Goal: Register for event/course: Sign up to attend an event or enroll in a course

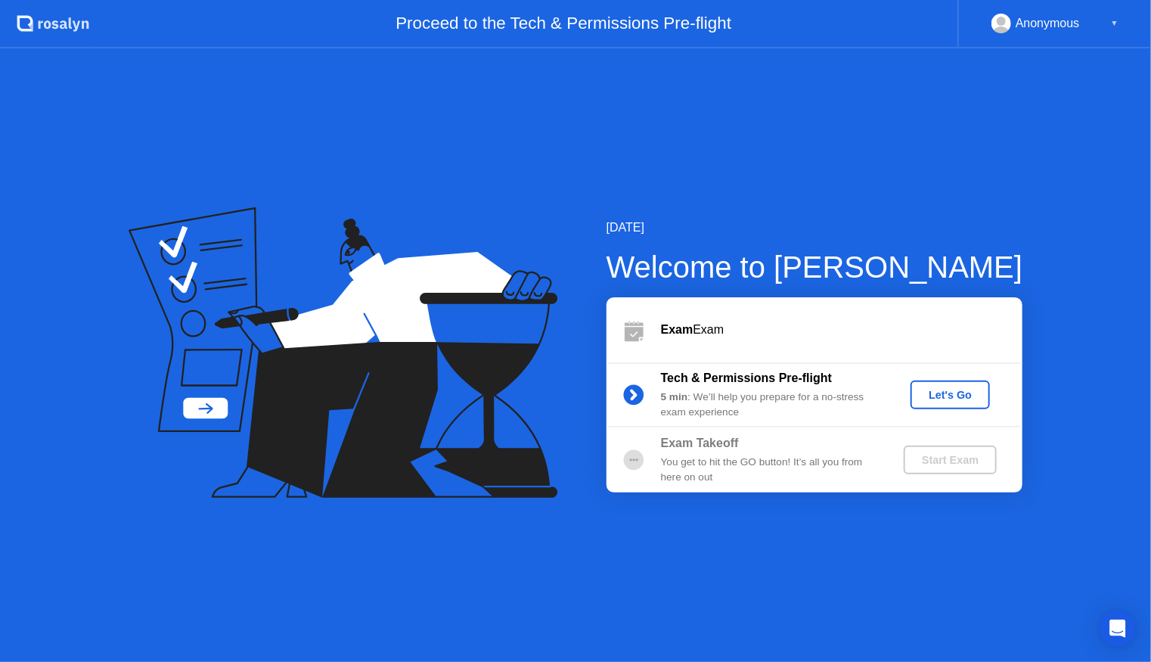
click at [940, 399] on div "Let's Go" at bounding box center [950, 395] width 67 height 12
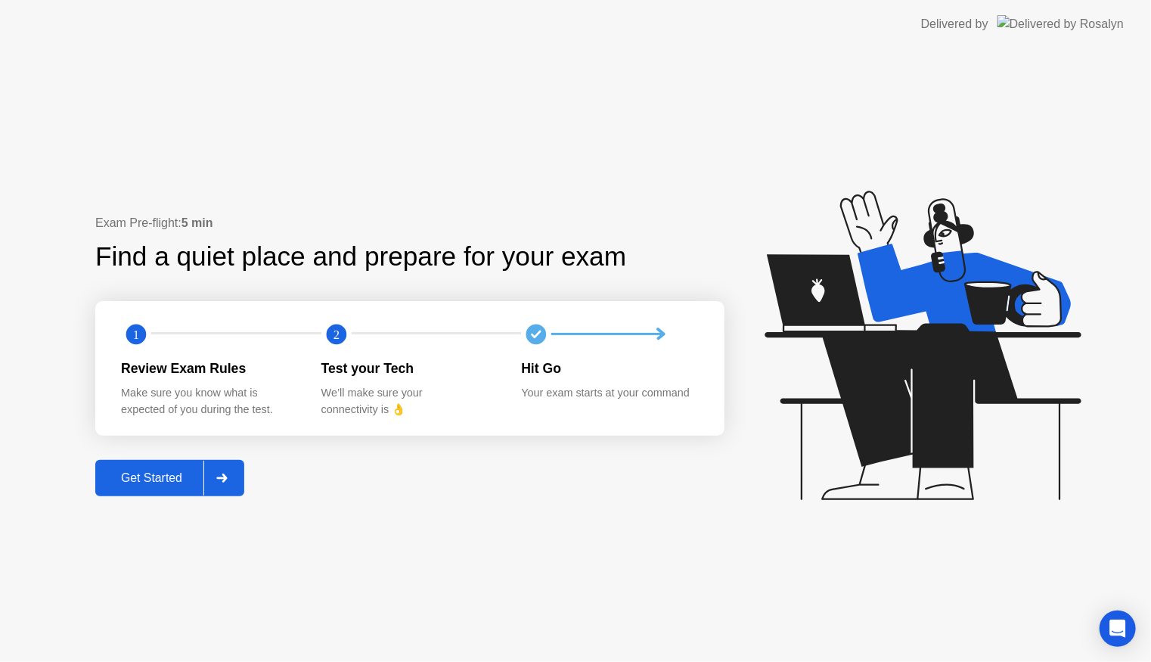
drag, startPoint x: 916, startPoint y: 3, endPoint x: 980, endPoint y: -48, distance: 82.3
click at [980, 0] on html "Delivered by Exam Pre-flight: 5 min Find a quiet place and prepare for your exa…" at bounding box center [575, 331] width 1151 height 662
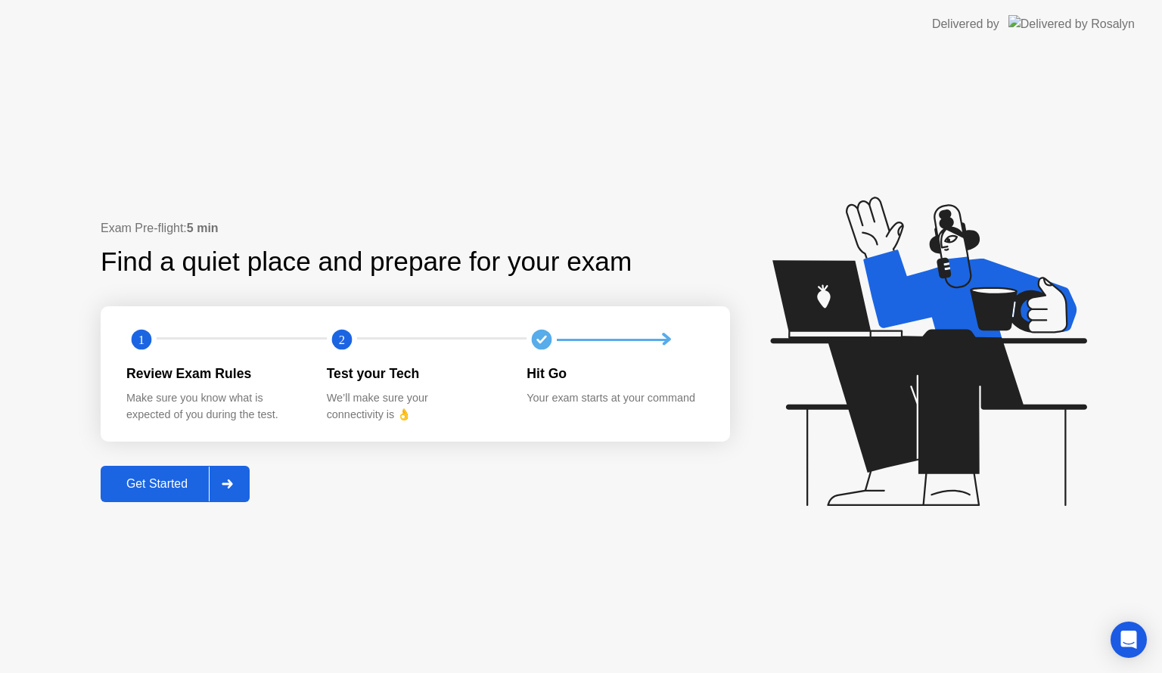
click at [170, 477] on div "Get Started" at bounding box center [157, 484] width 104 height 14
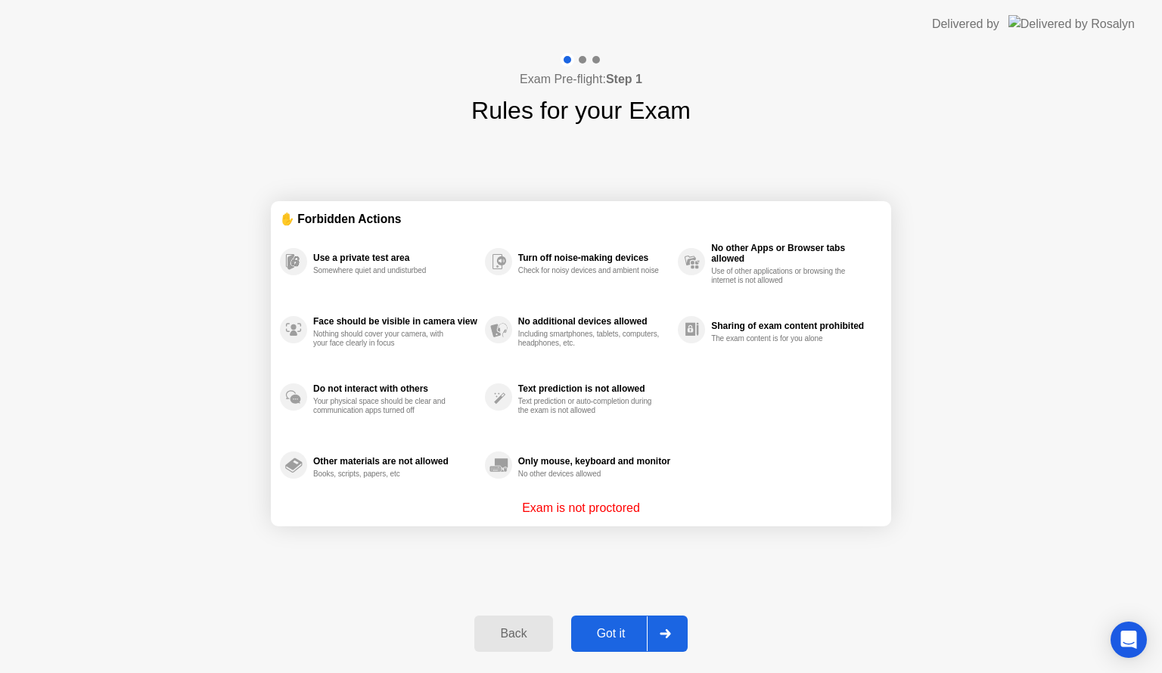
click at [622, 646] on button "Got it" at bounding box center [629, 634] width 117 height 36
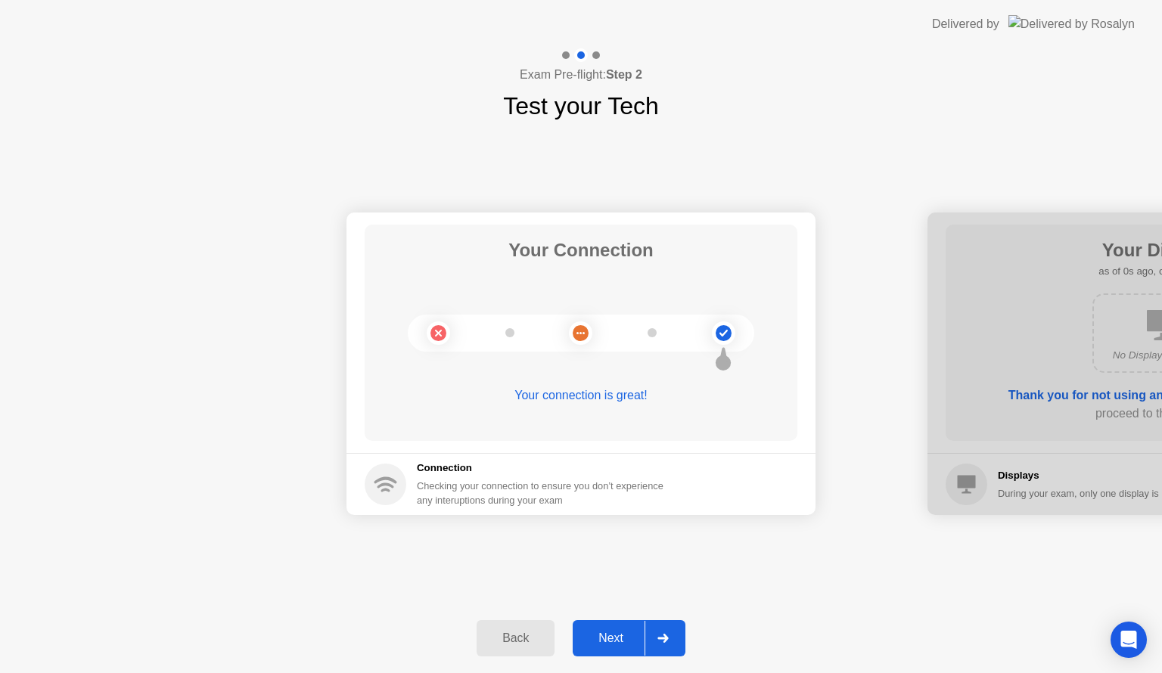
click at [673, 641] on div at bounding box center [663, 638] width 36 height 35
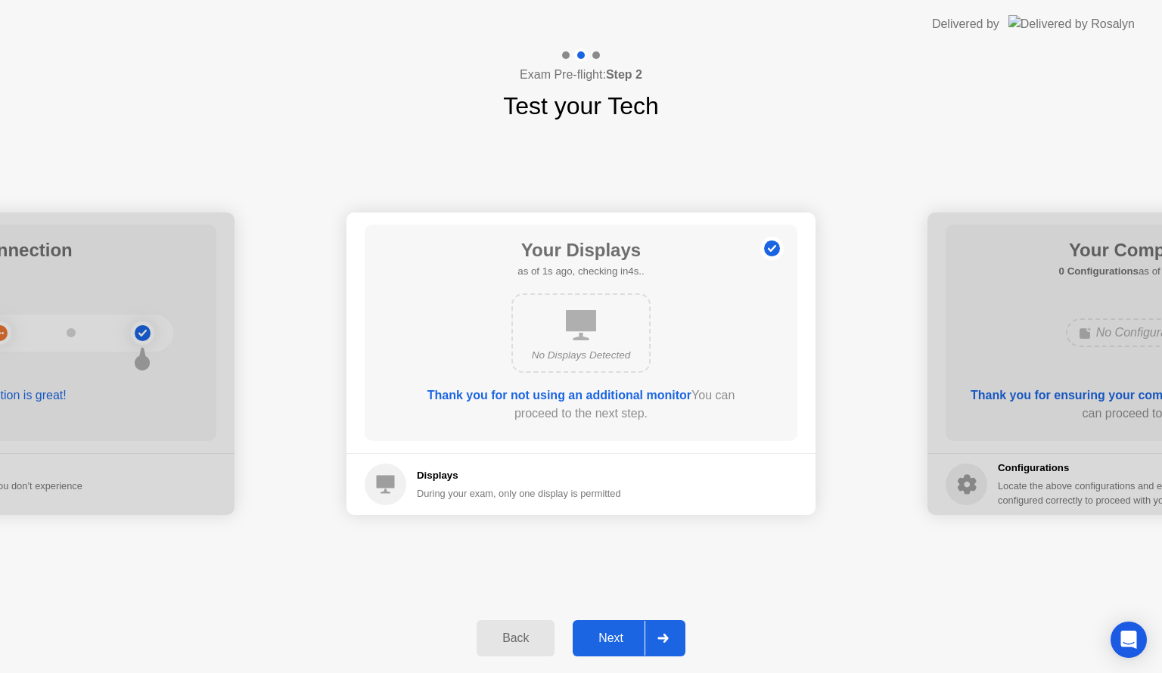
click at [673, 641] on div at bounding box center [663, 638] width 36 height 35
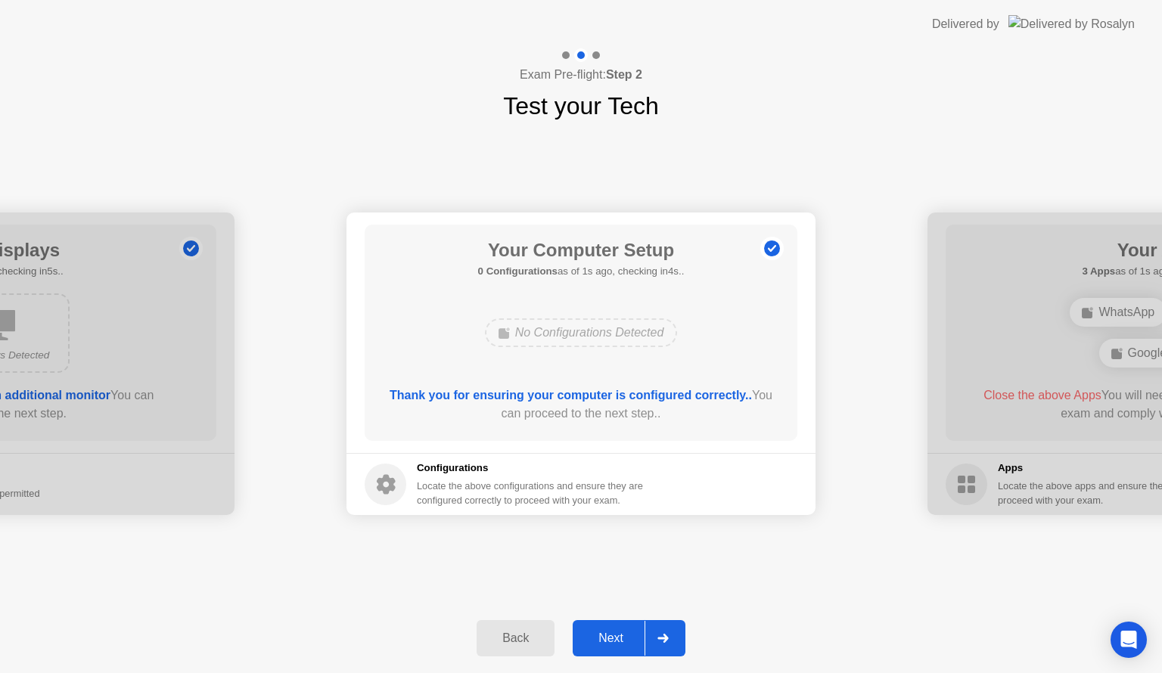
click at [671, 640] on div at bounding box center [663, 638] width 36 height 35
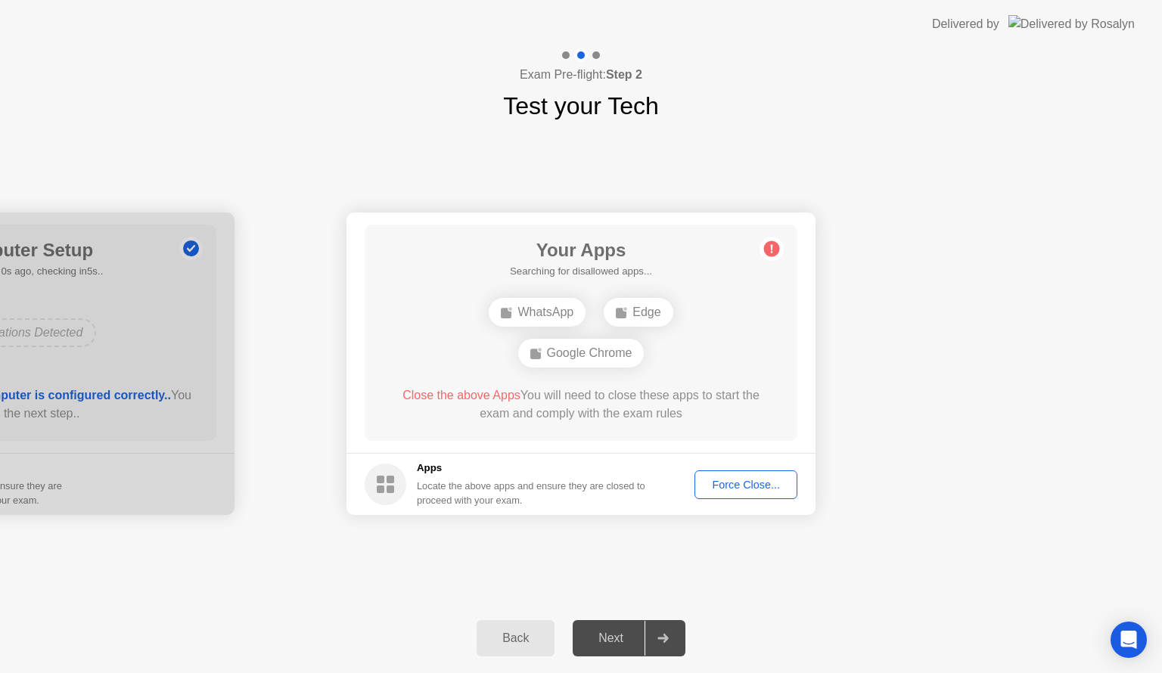
click at [754, 483] on div "Force Close..." at bounding box center [746, 485] width 92 height 12
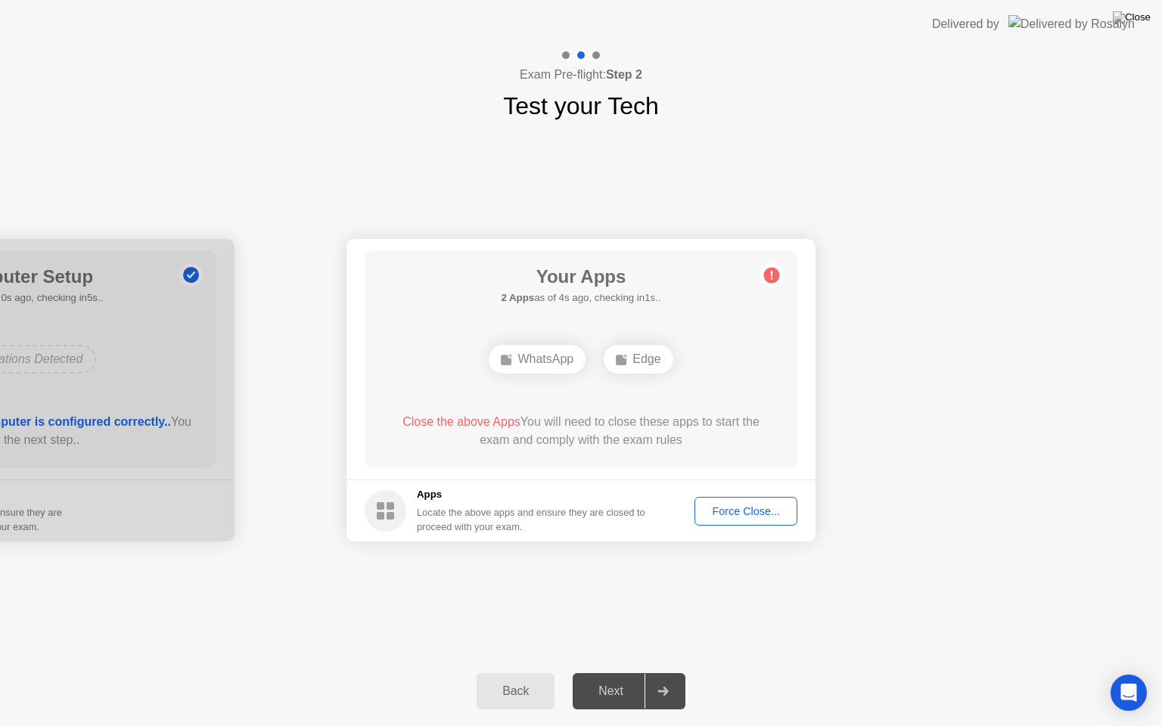
drag, startPoint x: 1020, startPoint y: 263, endPoint x: 896, endPoint y: 26, distance: 268.0
click at [890, 151] on div "Your Connection Your connection is great! Connection Checking your connection t…" at bounding box center [581, 390] width 1162 height 533
drag, startPoint x: 872, startPoint y: 18, endPoint x: 835, endPoint y: 0, distance: 40.6
click at [835, 0] on header "Delivered by" at bounding box center [581, 24] width 1162 height 48
drag, startPoint x: 778, startPoint y: 15, endPoint x: 806, endPoint y: 257, distance: 243.8
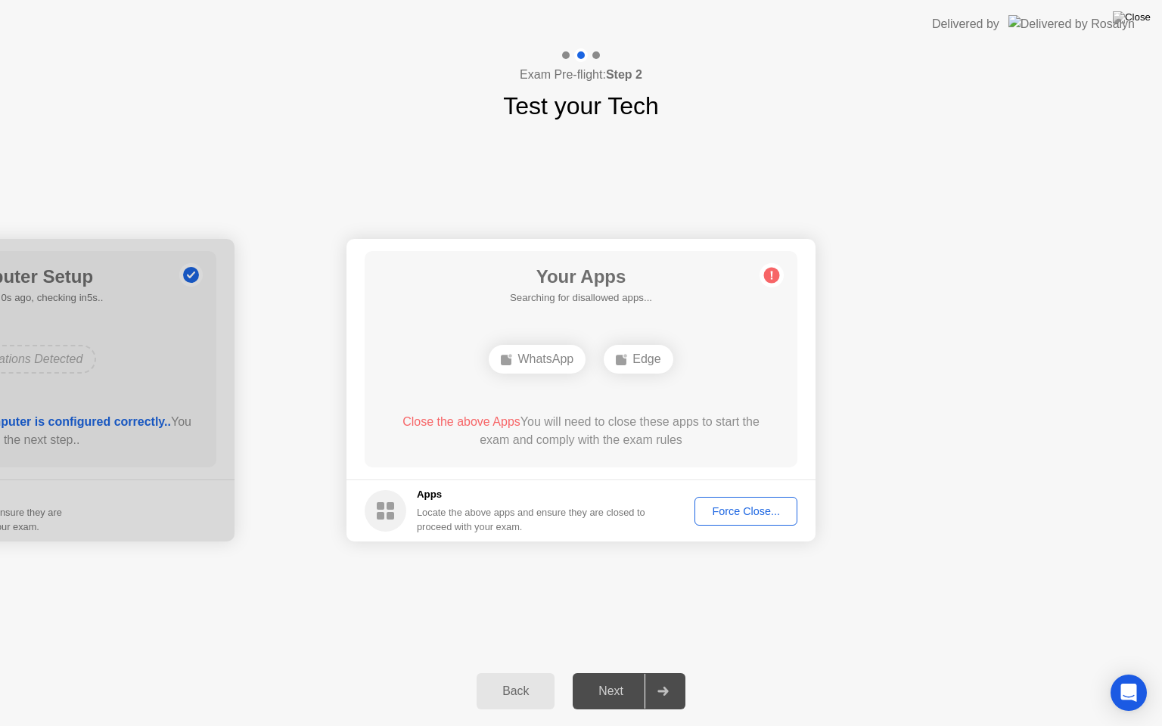
click at [806, 257] on app-layout-with-logo "Delivered by Exam Pre-flight: Step 2 Test your Tech Your Connection Your connec…" at bounding box center [581, 363] width 1162 height 726
click at [527, 673] on div "Back" at bounding box center [515, 692] width 69 height 14
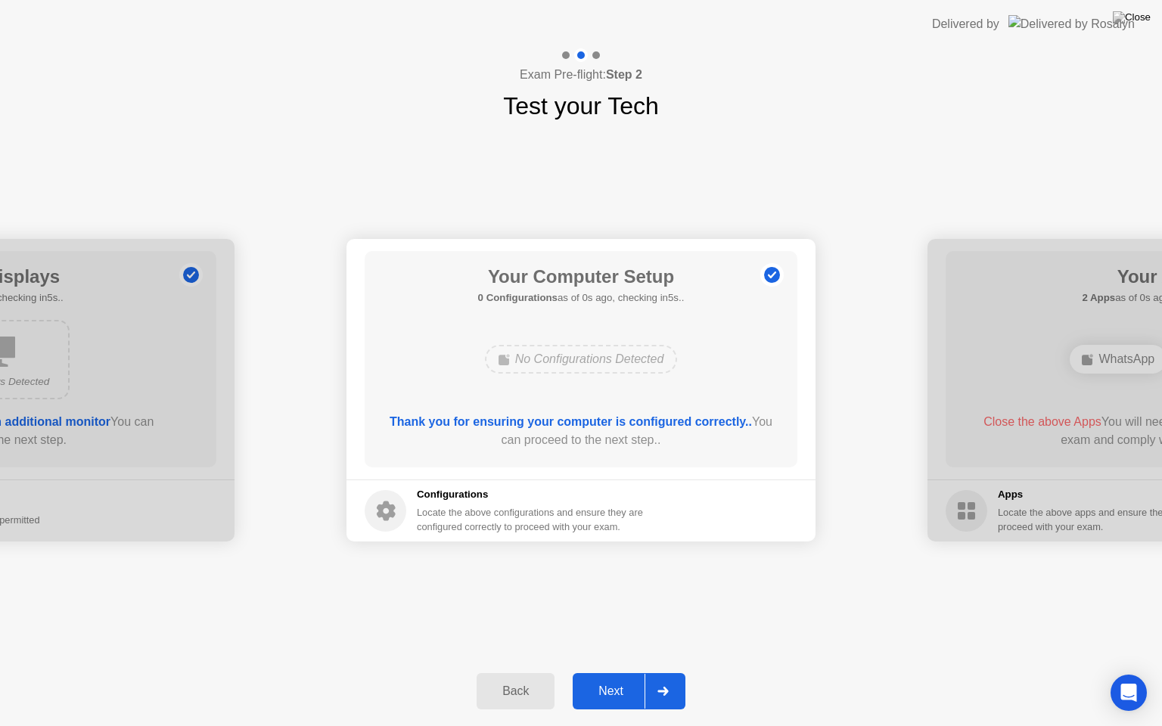
click at [540, 673] on div "Back" at bounding box center [515, 692] width 69 height 14
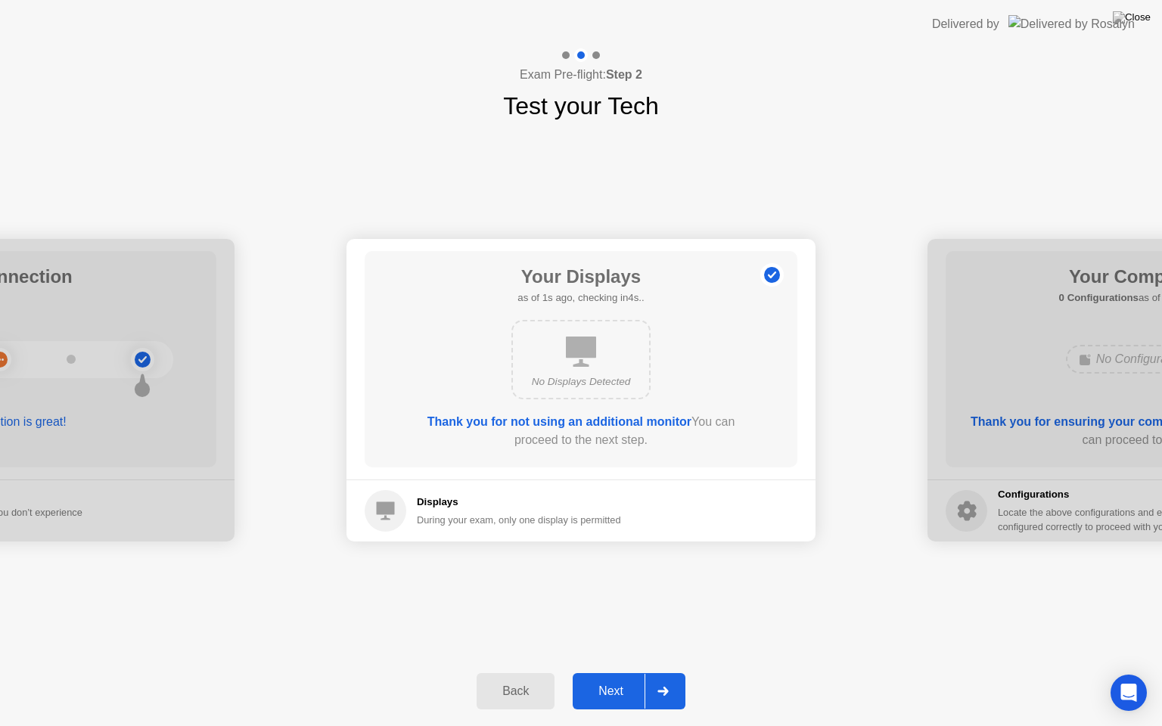
click at [932, 14] on header "Delivered by" at bounding box center [581, 24] width 1162 height 48
drag, startPoint x: 925, startPoint y: 24, endPoint x: 905, endPoint y: 372, distance: 348.6
click at [905, 372] on app-layout-with-logo "Delivered by Exam Pre-flight: Step 2 Test your Tech Your Connection Your connec…" at bounding box center [581, 363] width 1162 height 726
click at [814, 8] on header "Delivered by" at bounding box center [581, 24] width 1162 height 48
drag, startPoint x: 814, startPoint y: 8, endPoint x: 754, endPoint y: 155, distance: 159.2
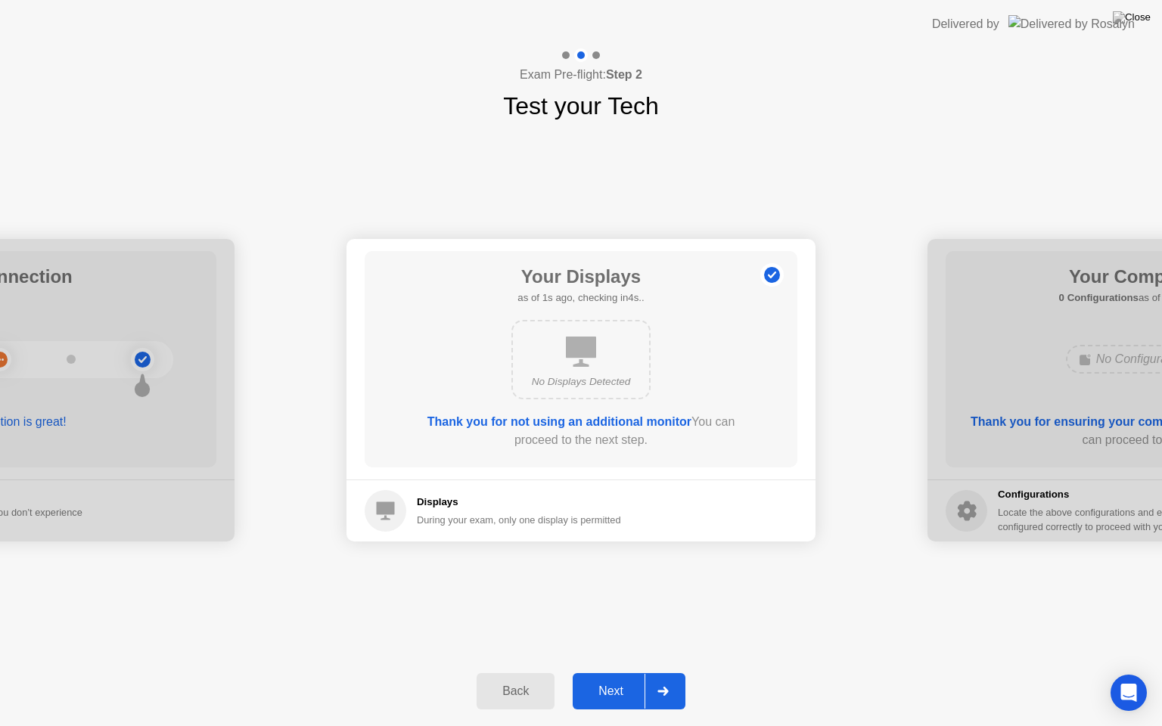
click at [754, 155] on app-layout-with-logo "Delivered by Exam Pre-flight: Step 2 Test your Tech Your Connection Your connec…" at bounding box center [581, 363] width 1162 height 726
click at [555, 673] on div "Back Next" at bounding box center [581, 692] width 1162 height 70
click at [548, 673] on div "Back" at bounding box center [515, 692] width 69 height 14
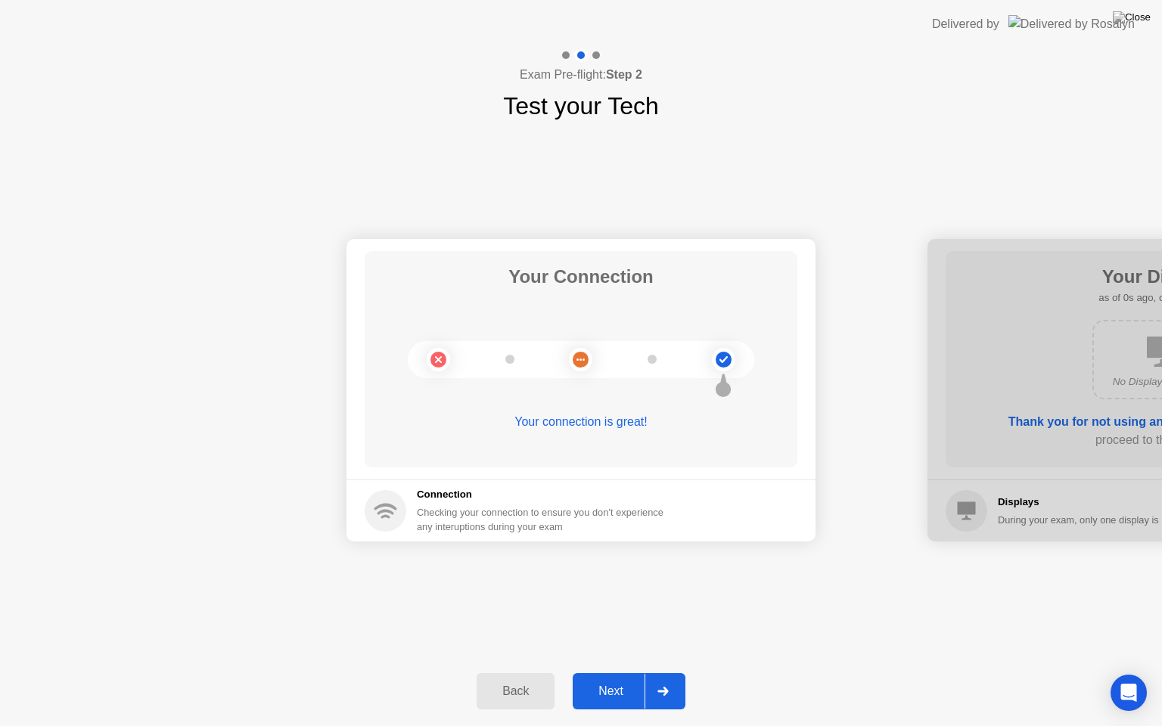
click at [548, 673] on div "Back" at bounding box center [515, 692] width 69 height 14
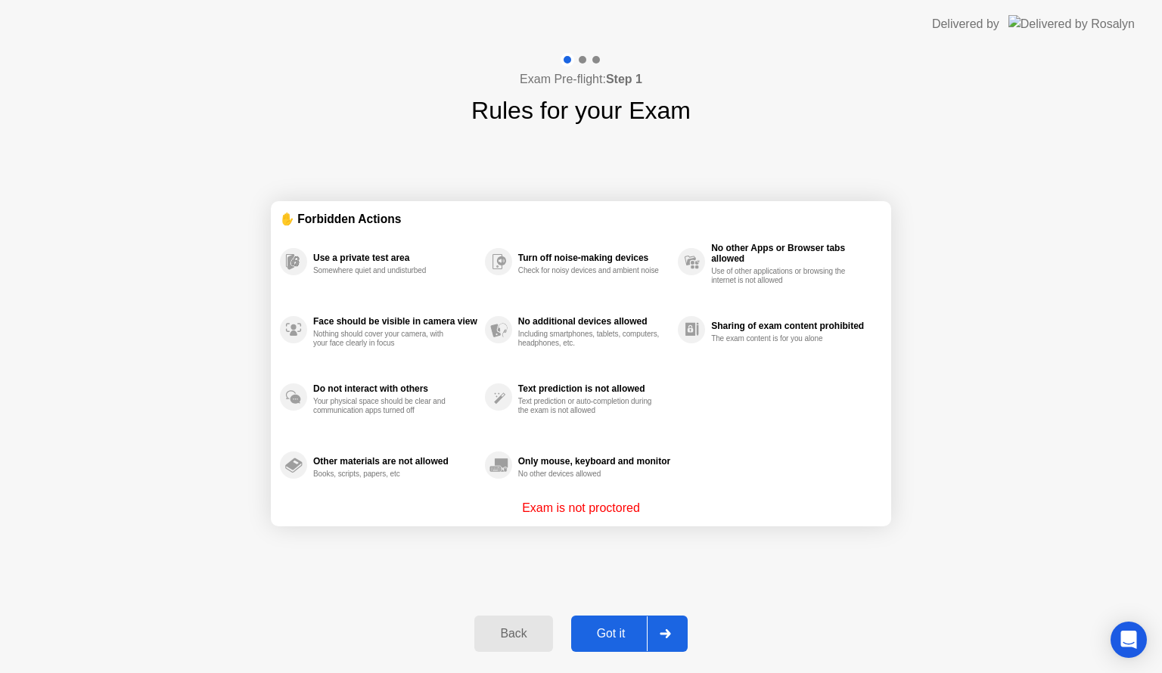
click at [664, 631] on icon at bounding box center [665, 633] width 11 height 9
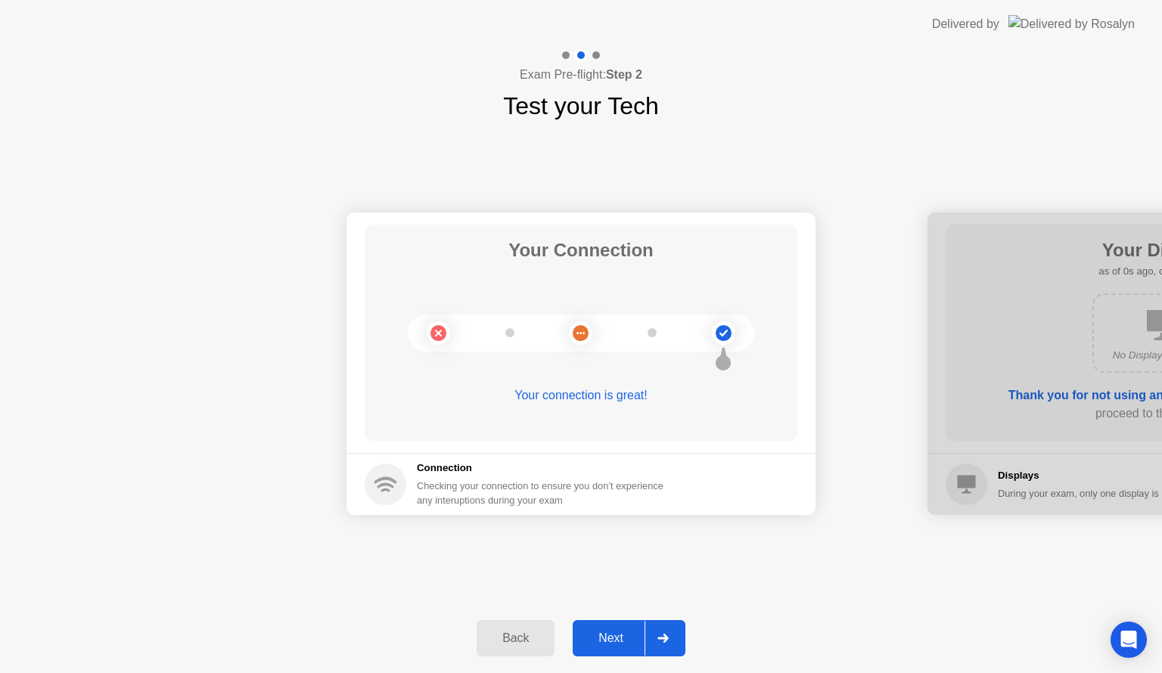
click at [670, 635] on div at bounding box center [663, 638] width 36 height 35
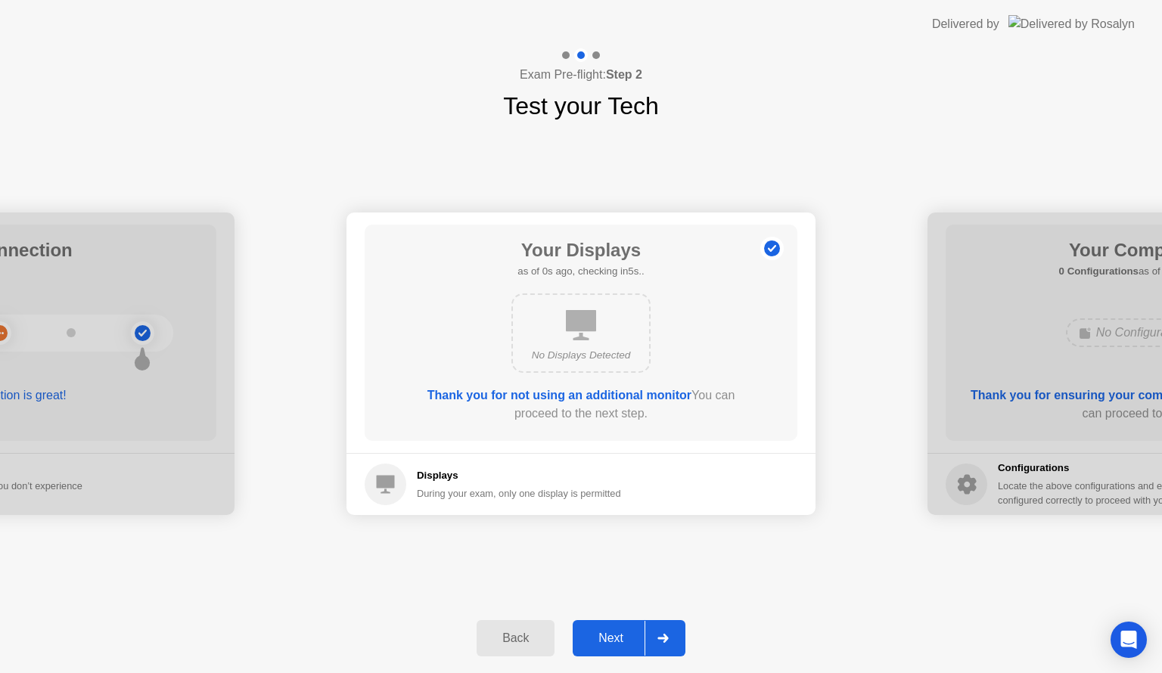
click at [670, 635] on div at bounding box center [663, 638] width 36 height 35
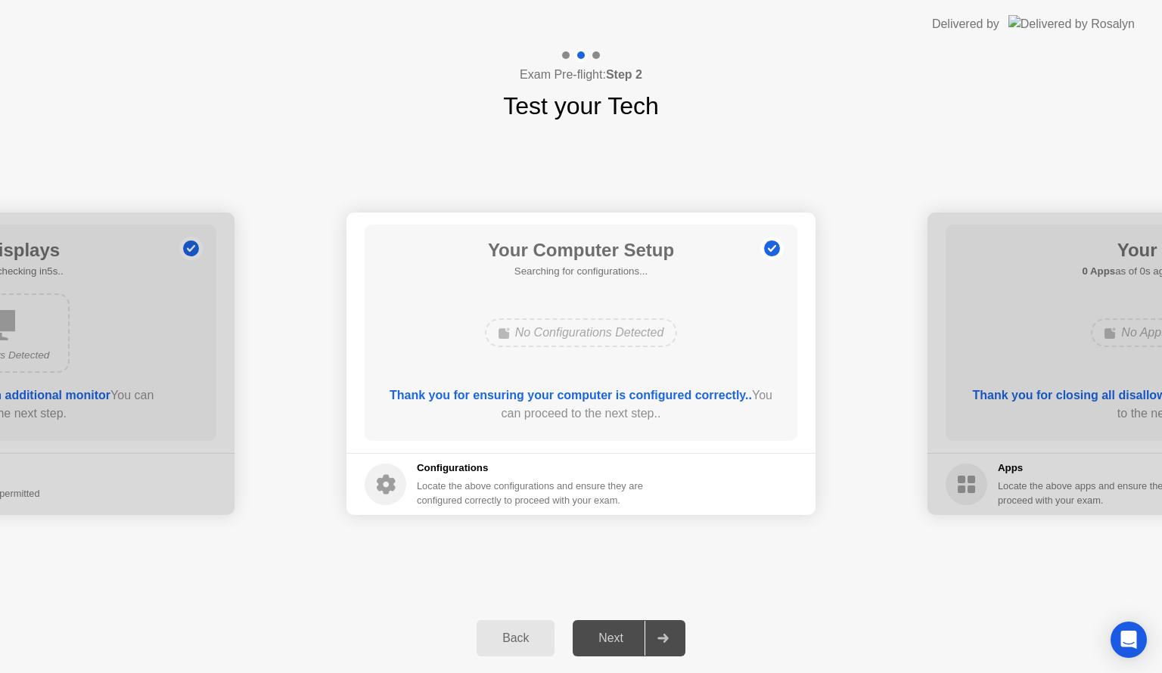
click at [670, 635] on div at bounding box center [663, 638] width 36 height 35
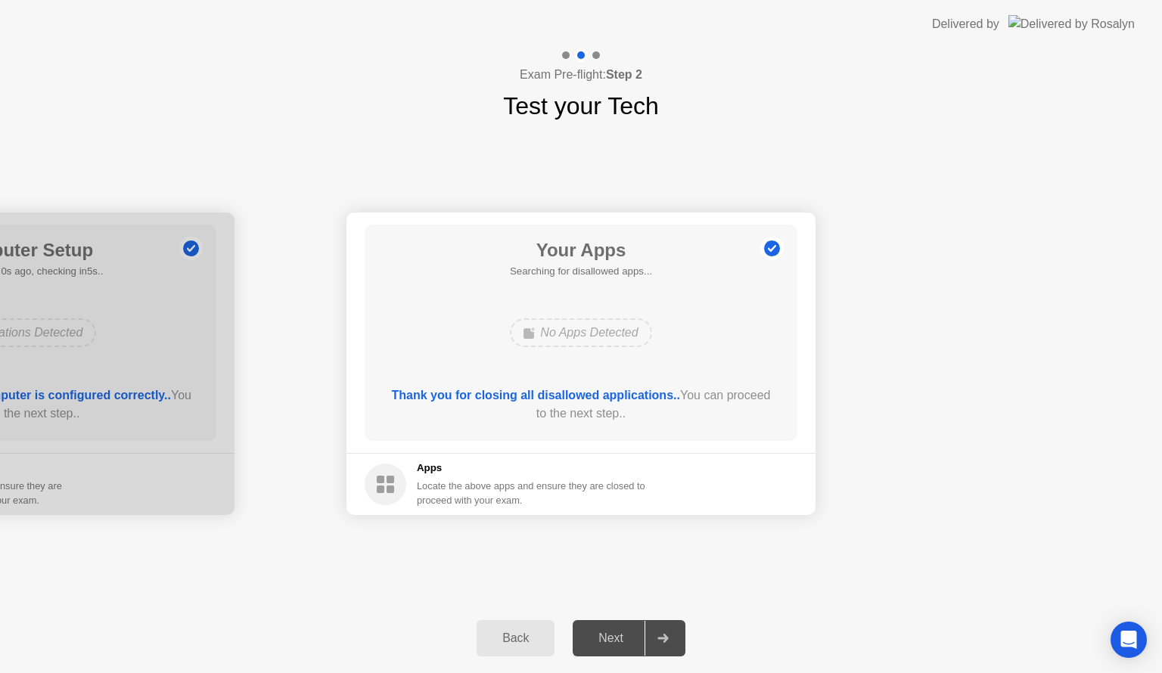
click at [670, 635] on div at bounding box center [663, 638] width 36 height 35
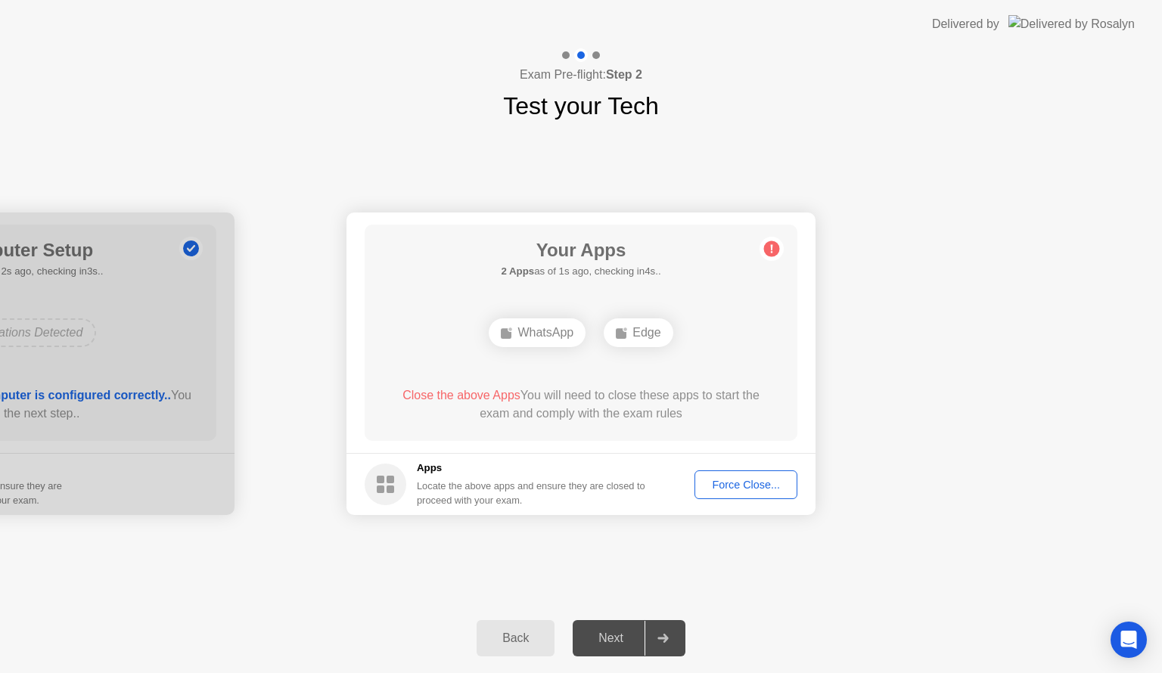
click at [749, 479] on div "Force Close..." at bounding box center [746, 485] width 92 height 12
click at [178, 428] on div at bounding box center [-1, 364] width 469 height 303
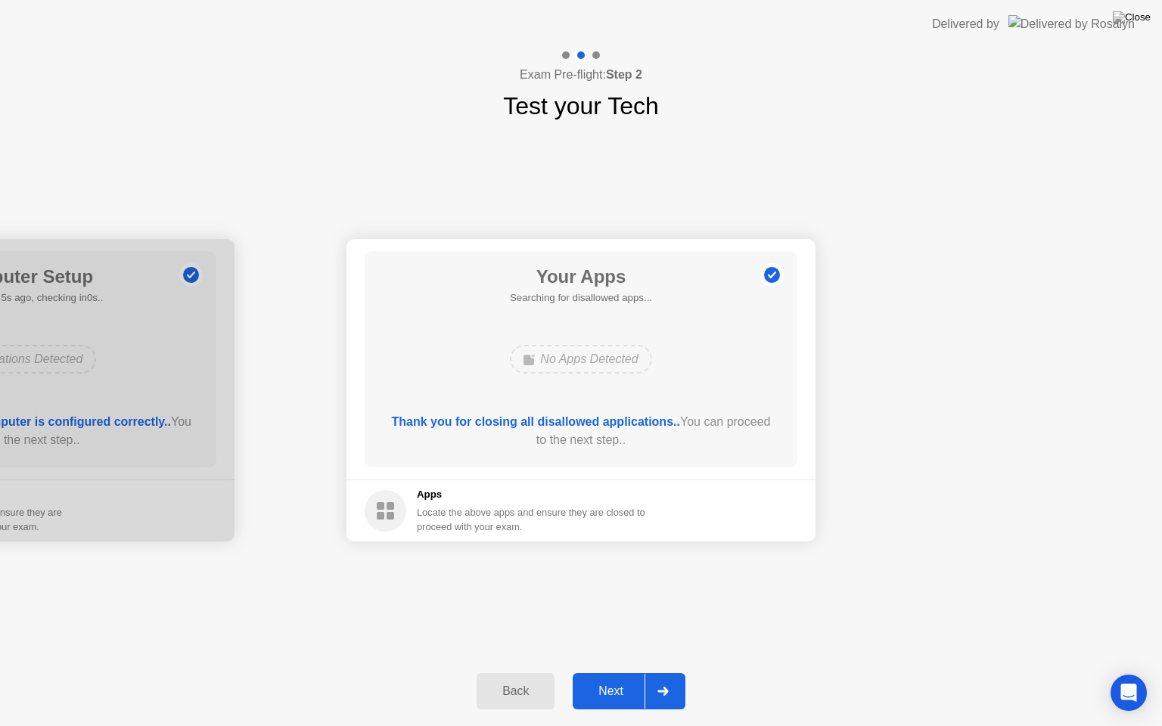
click at [672, 673] on div at bounding box center [663, 691] width 36 height 35
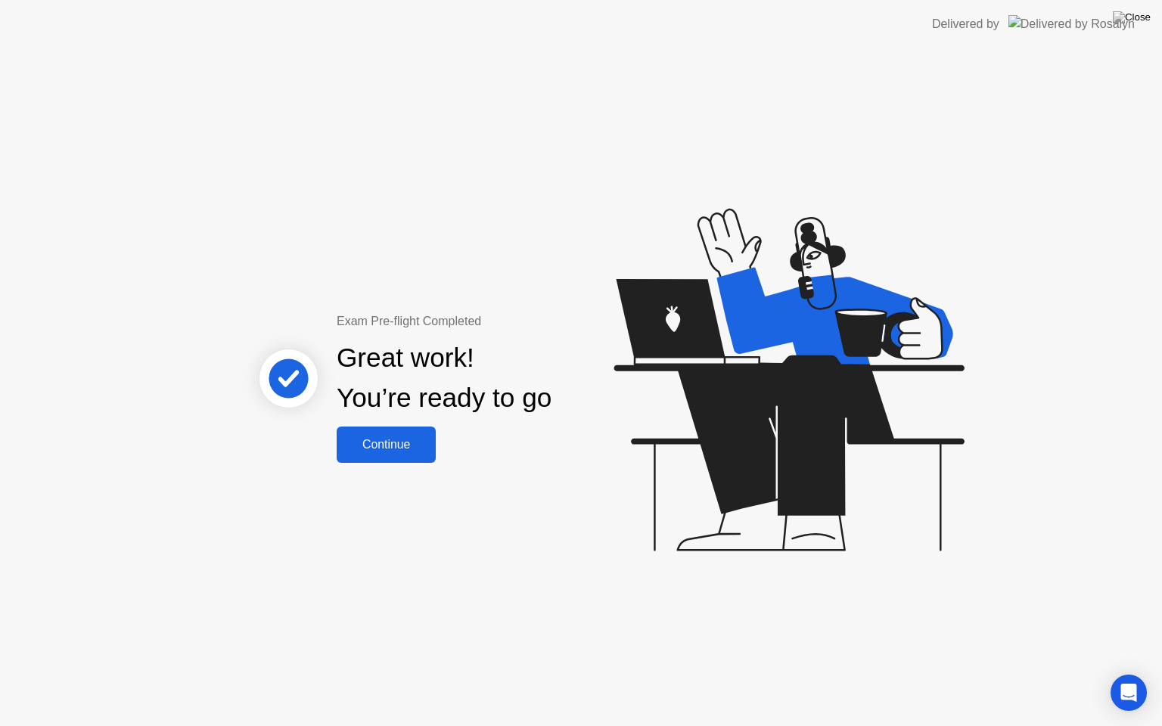
click at [384, 455] on button "Continue" at bounding box center [386, 445] width 99 height 36
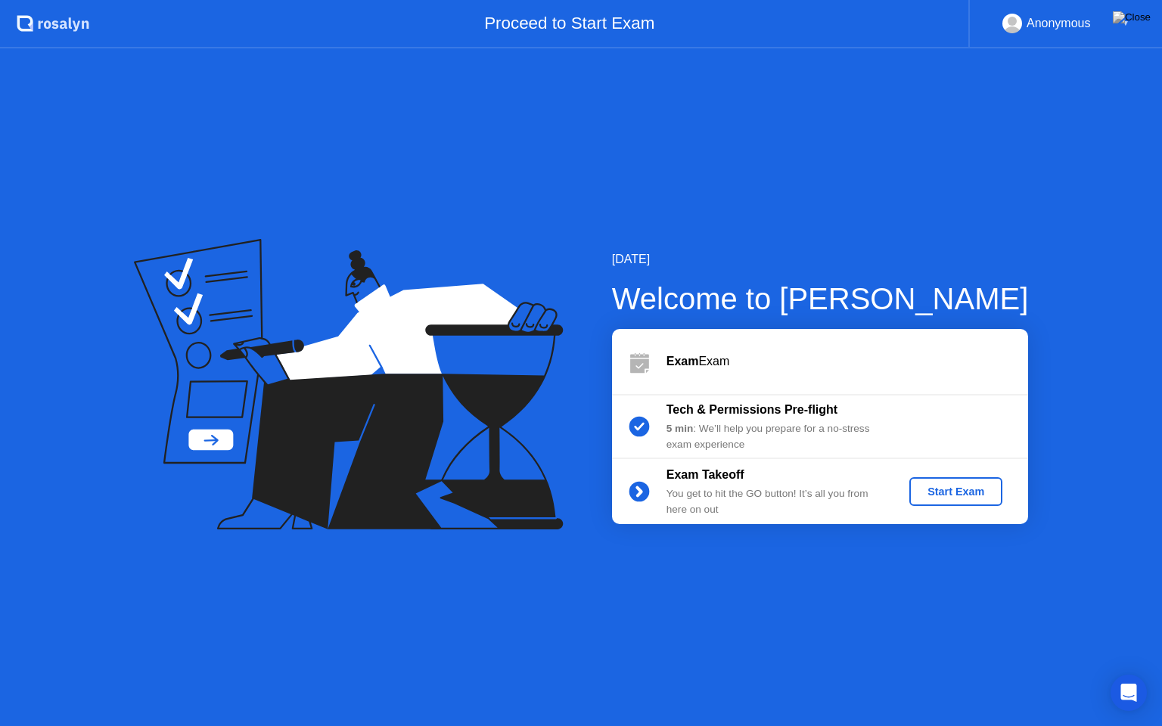
click at [935, 496] on div "Start Exam" at bounding box center [955, 492] width 81 height 12
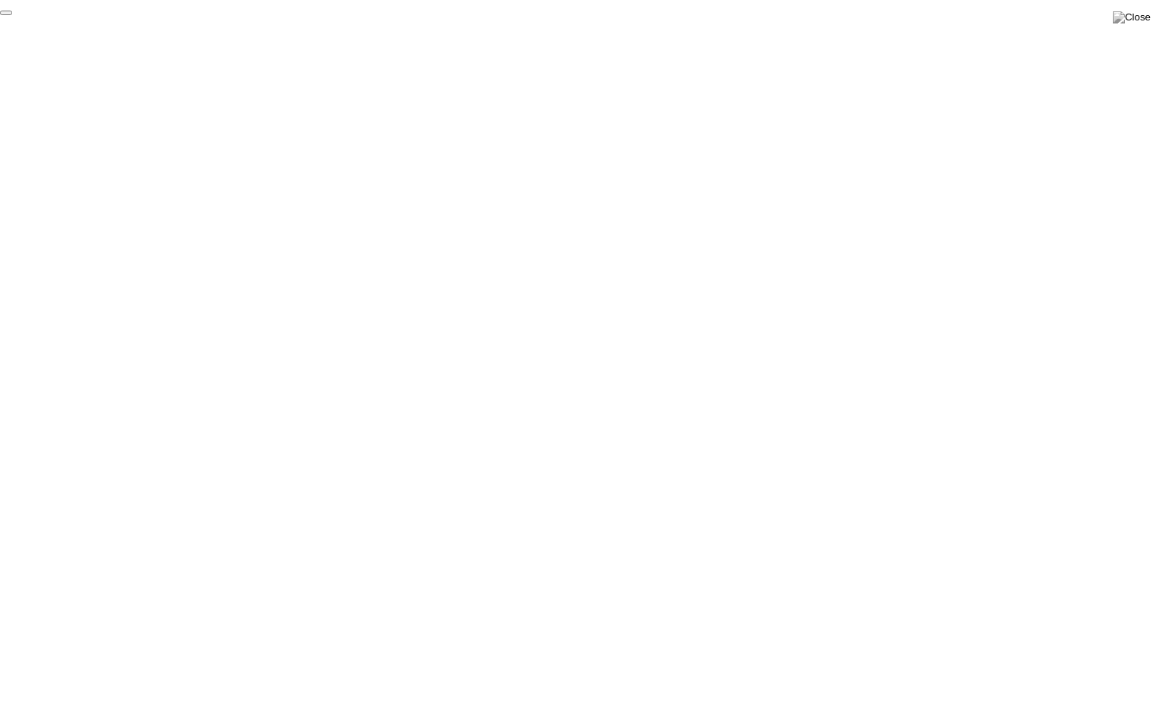
click div "End Proctoring Session"
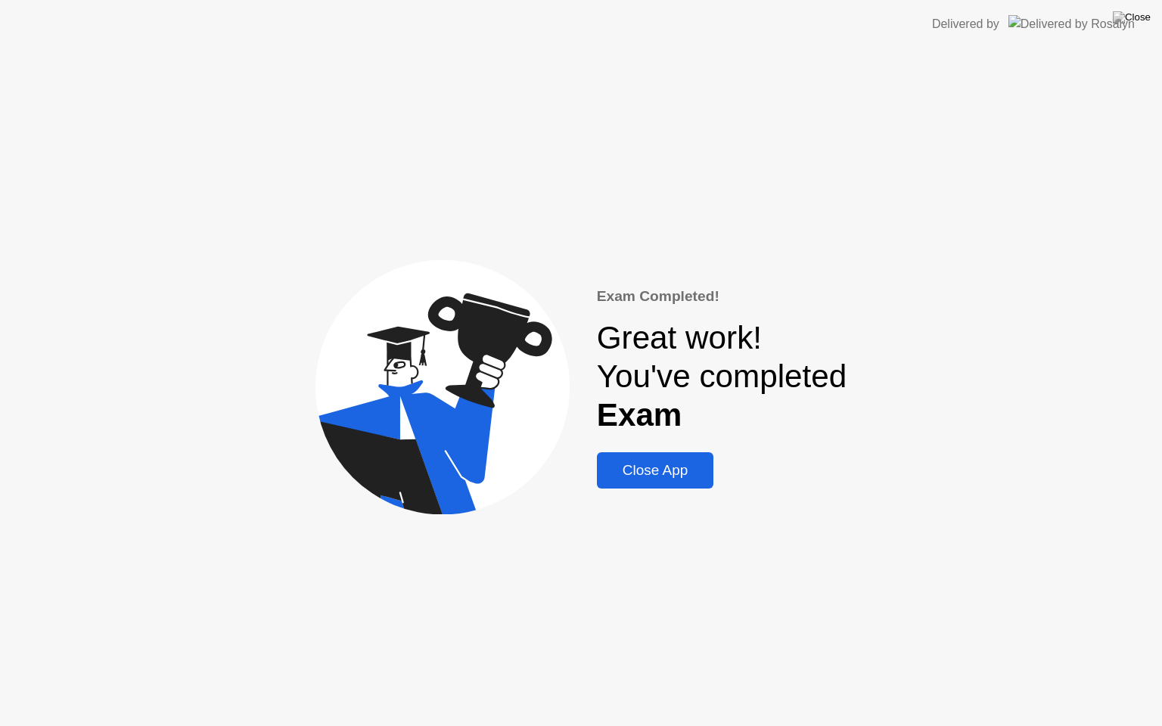
click at [654, 462] on div "Close App" at bounding box center [655, 470] width 108 height 17
